Goal: Find contact information: Find contact information

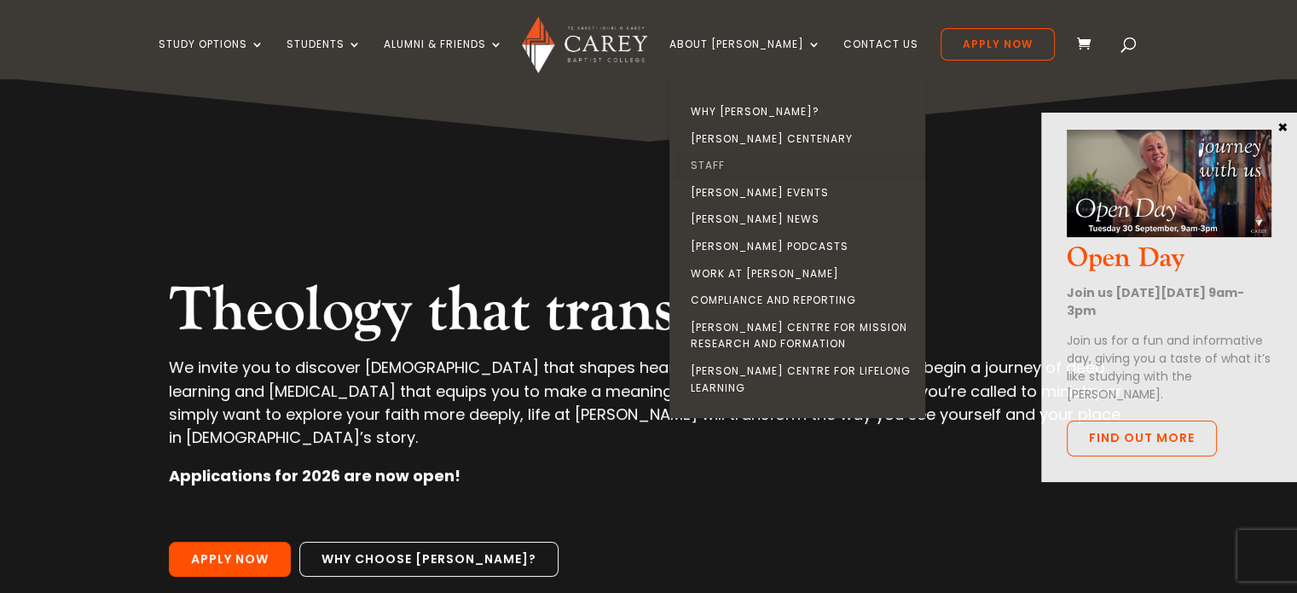
click at [734, 165] on link "Staff" at bounding box center [802, 165] width 256 height 27
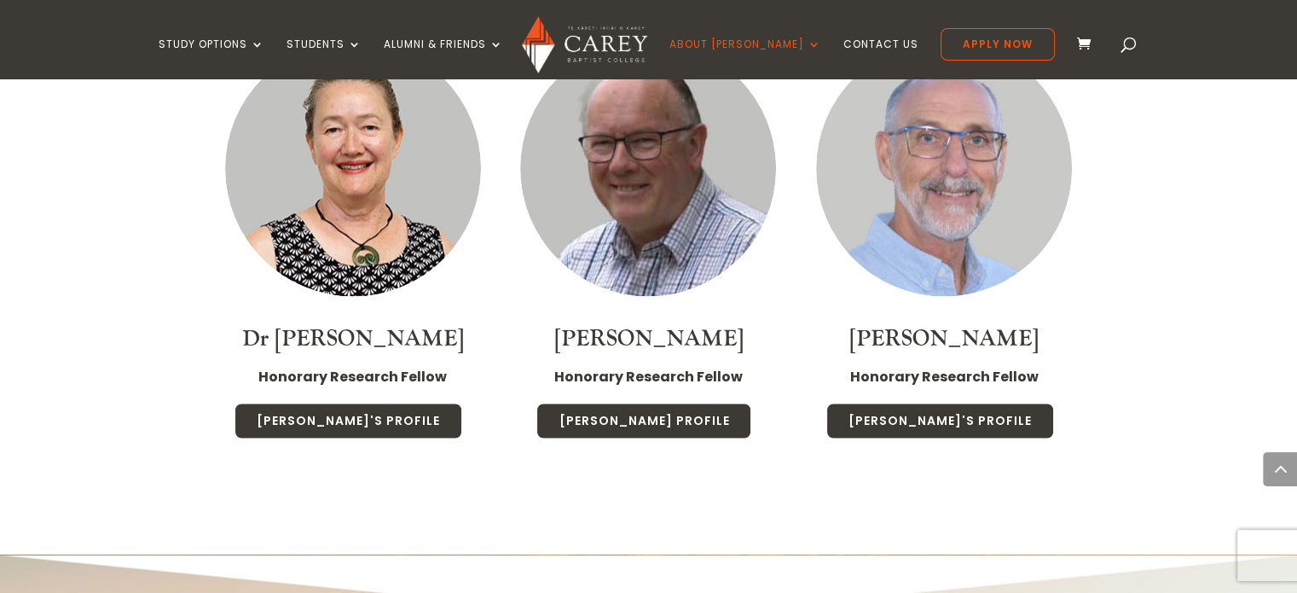
scroll to position [9635, 0]
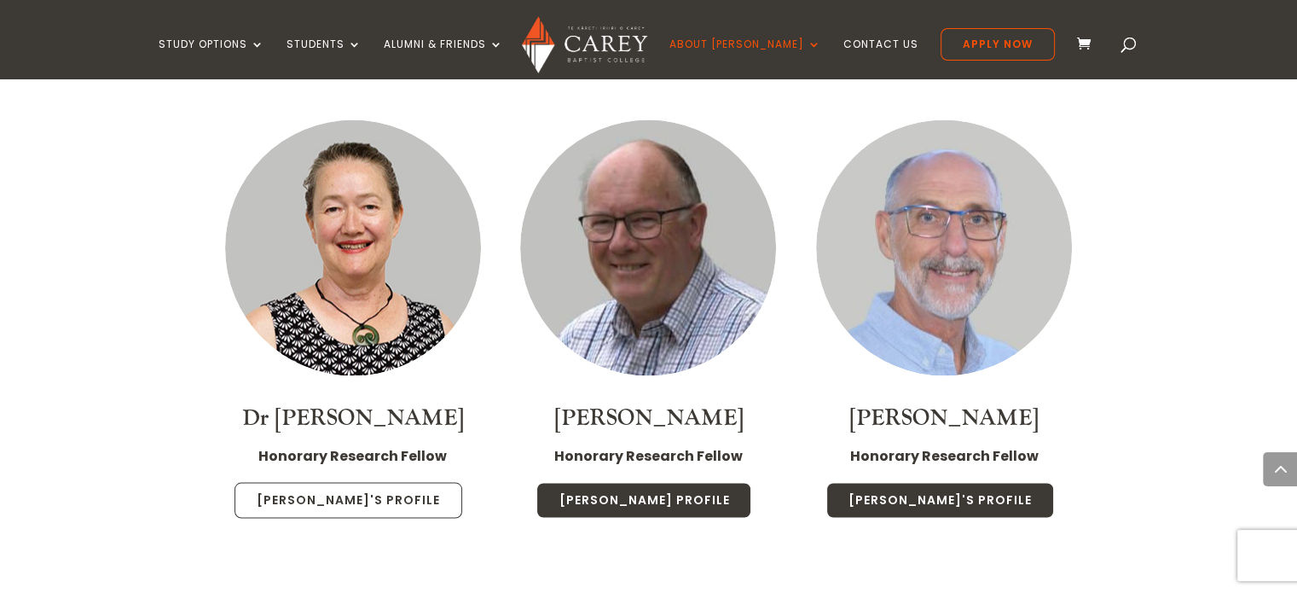
click at [373, 482] on link "Sarah's Profile" at bounding box center [349, 500] width 228 height 36
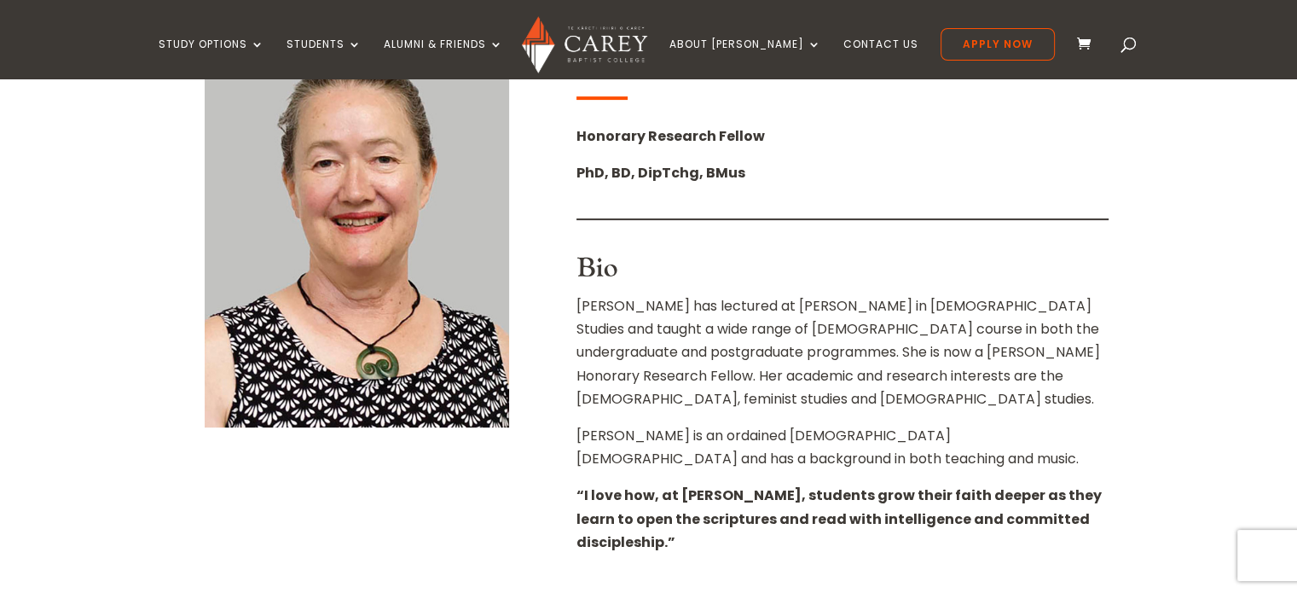
scroll to position [519, 0]
